Goal: Task Accomplishment & Management: Manage account settings

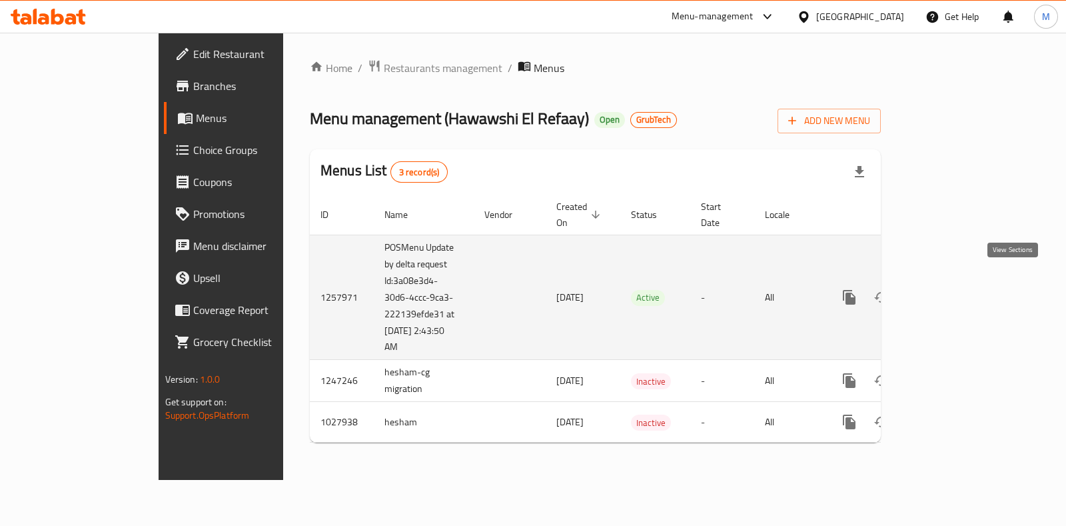
click at [953, 289] on icon "enhanced table" at bounding box center [945, 297] width 16 height 16
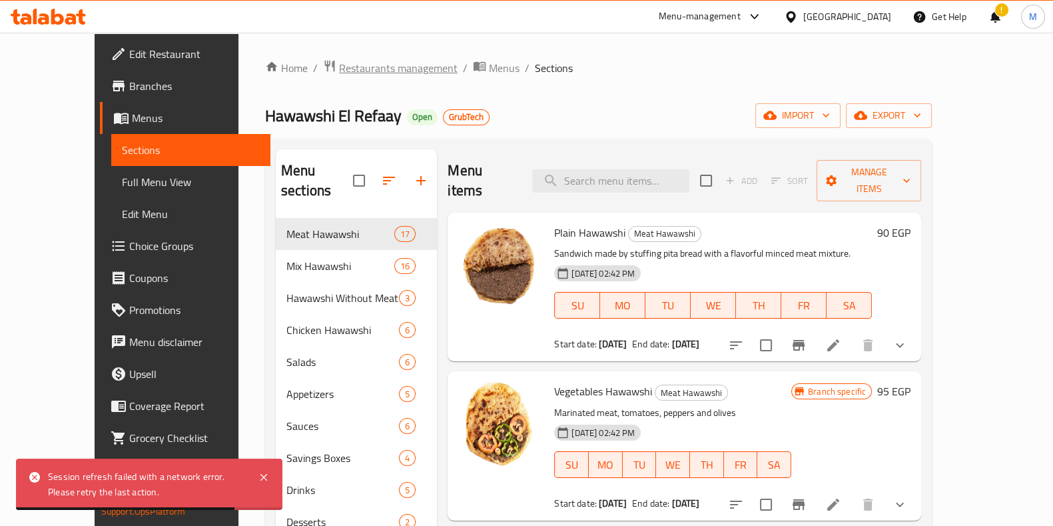
click at [339, 60] on span "Restaurants management" at bounding box center [398, 68] width 119 height 16
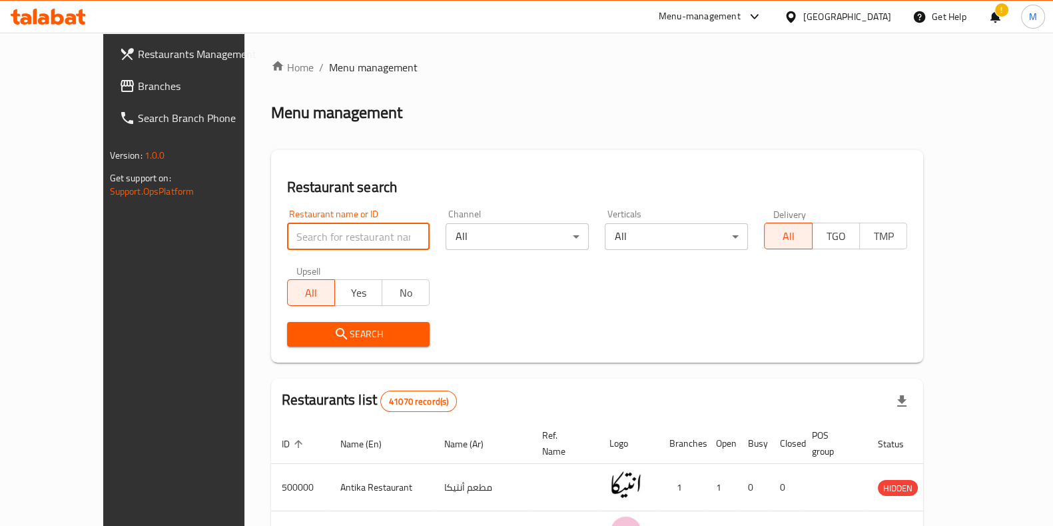
click at [351, 237] on input "search" at bounding box center [358, 236] width 143 height 27
paste input "510859"
click button "Search" at bounding box center [358, 334] width 143 height 25
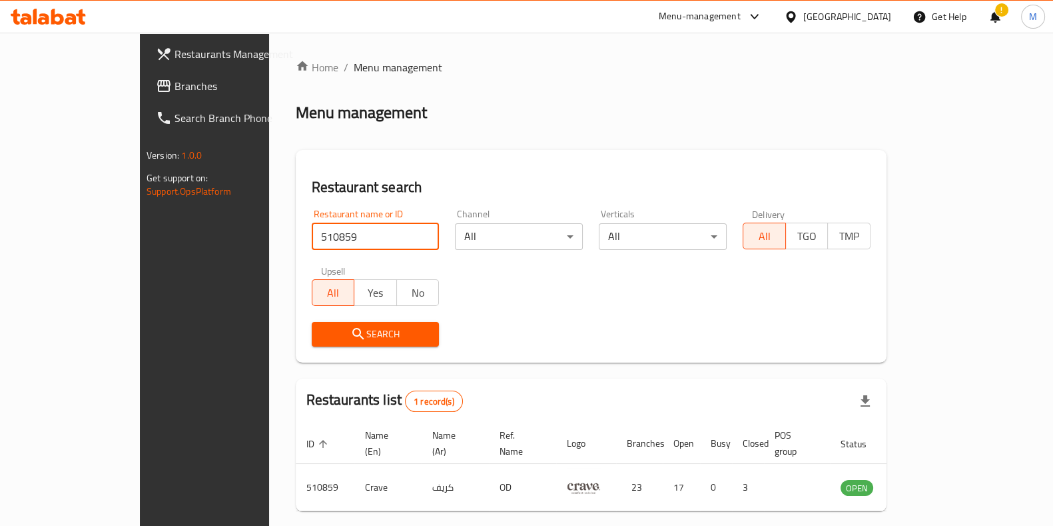
paste input "1355"
click button "Search" at bounding box center [376, 334] width 128 height 25
paste input "04456"
type input "504456"
click button "Search" at bounding box center [376, 334] width 128 height 25
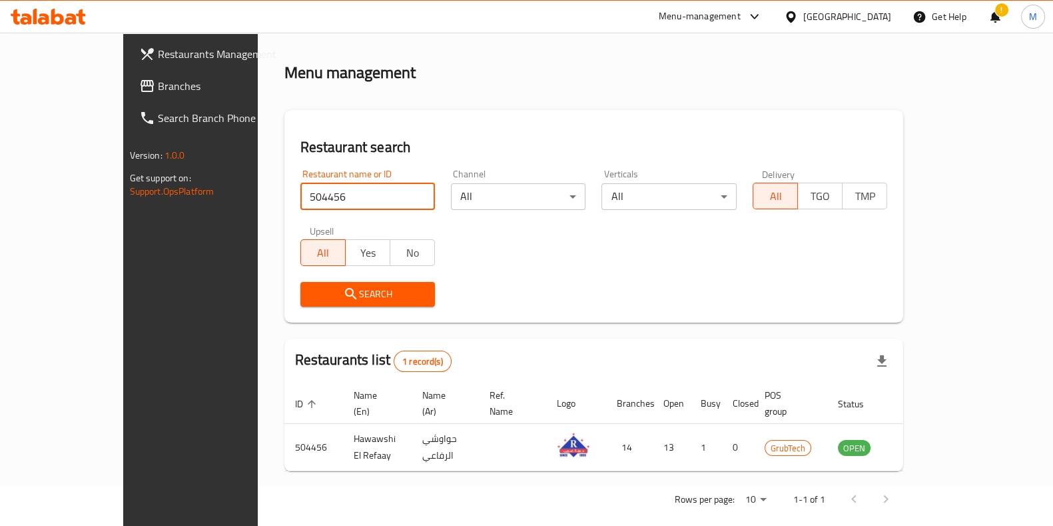
scroll to position [39, 0]
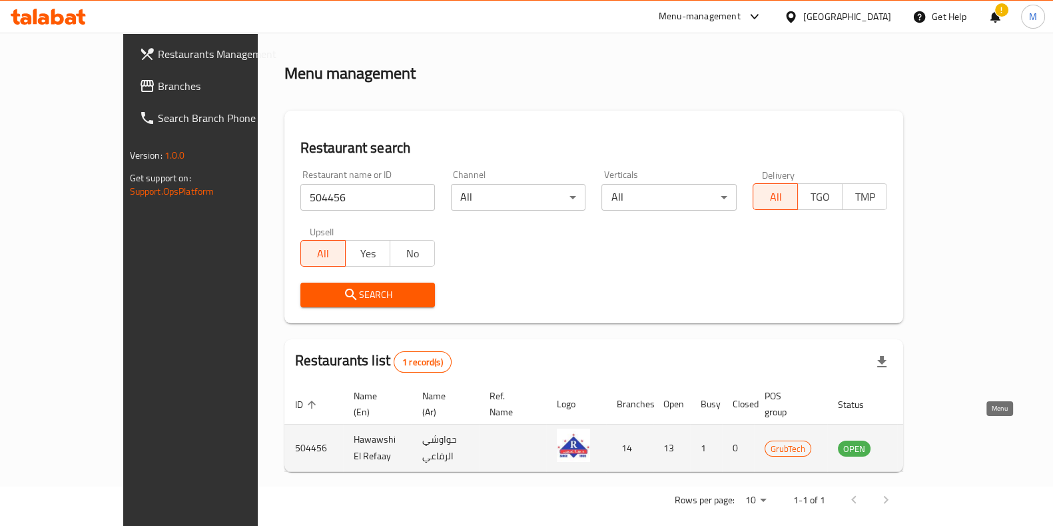
click at [924, 440] on icon "enhanced table" at bounding box center [916, 448] width 16 height 16
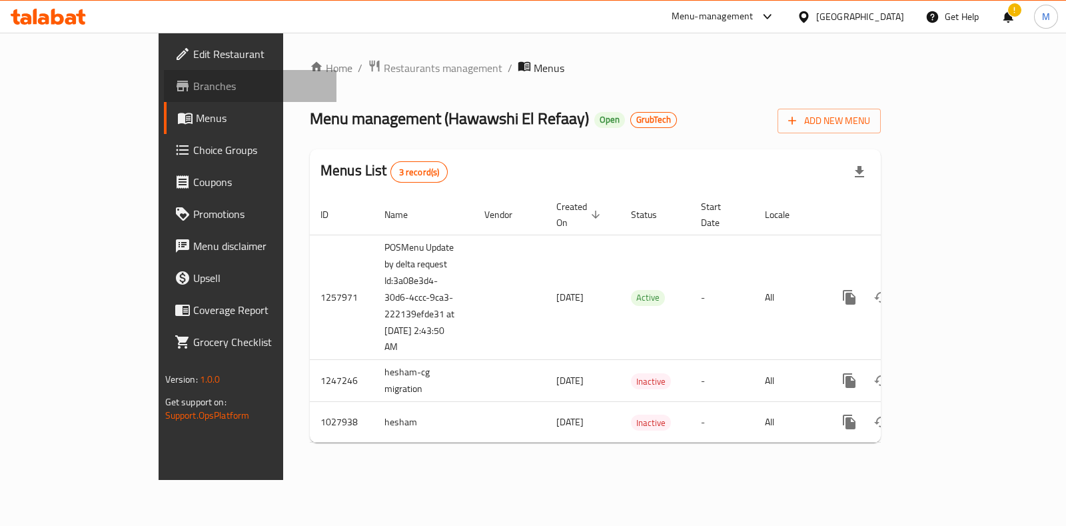
click at [164, 95] on link "Branches" at bounding box center [250, 86] width 173 height 32
